Goal: Transaction & Acquisition: Subscribe to service/newsletter

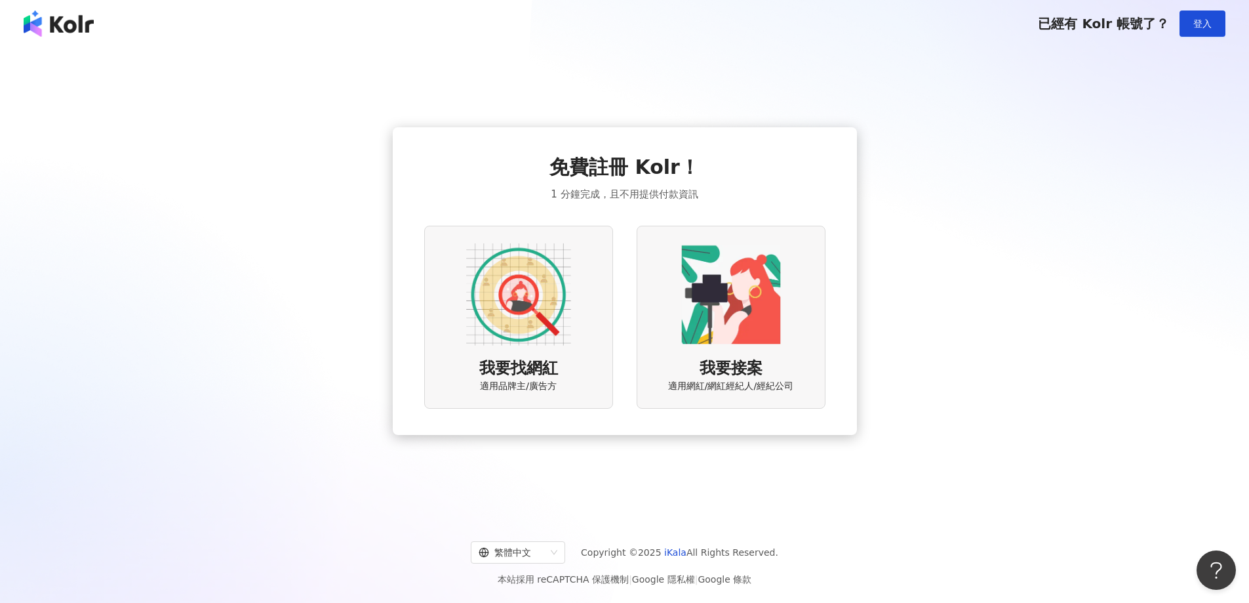
click at [755, 301] on img at bounding box center [731, 294] width 105 height 105
